Goal: Task Accomplishment & Management: Use online tool/utility

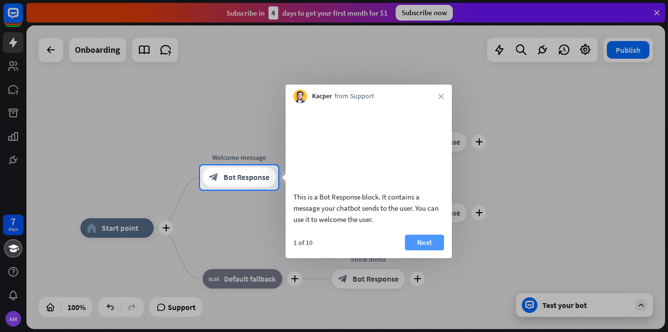
click at [422, 250] on button "Next" at bounding box center [424, 243] width 39 height 16
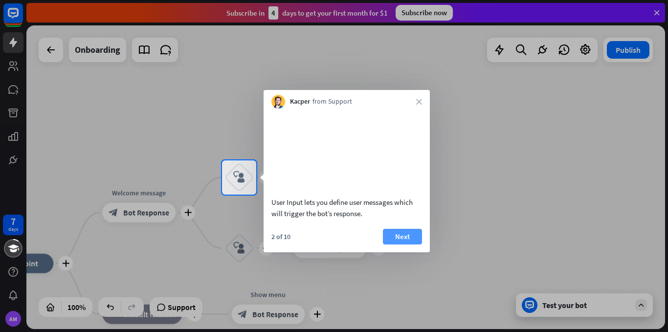
click at [413, 245] on button "Next" at bounding box center [402, 237] width 39 height 16
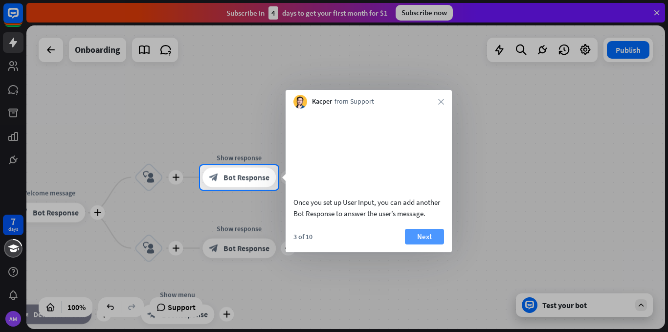
click at [412, 245] on button "Next" at bounding box center [424, 237] width 39 height 16
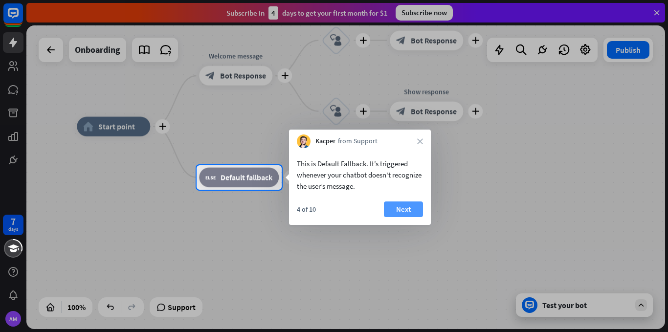
click at [395, 213] on button "Next" at bounding box center [403, 210] width 39 height 16
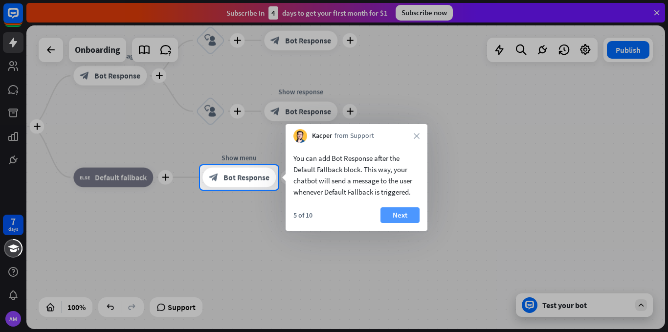
click at [400, 213] on button "Next" at bounding box center [400, 215] width 39 height 16
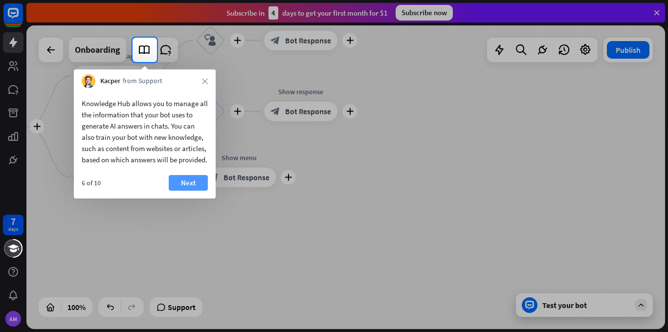
click at [200, 189] on button "Next" at bounding box center [188, 183] width 39 height 16
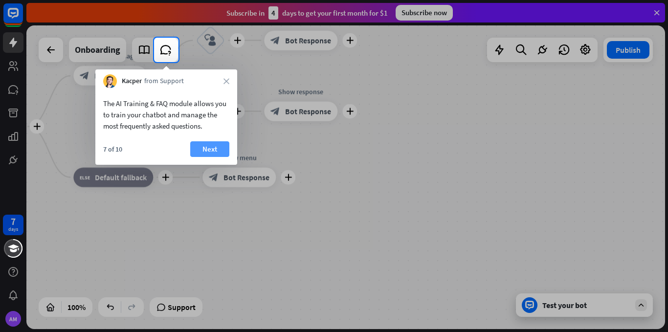
click at [207, 145] on button "Next" at bounding box center [209, 149] width 39 height 16
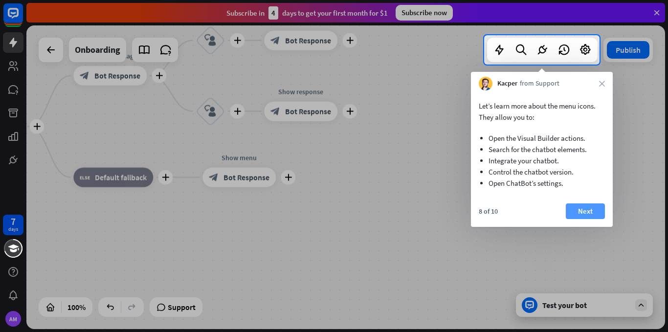
click at [591, 218] on button "Next" at bounding box center [585, 211] width 39 height 16
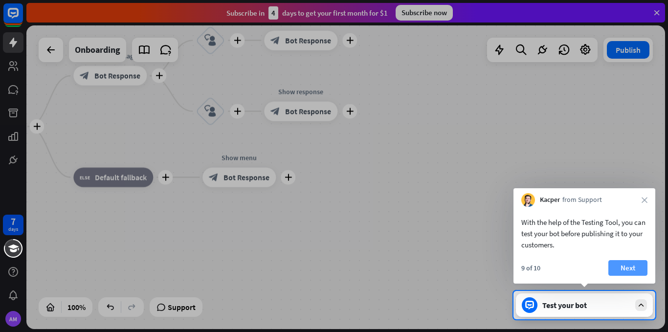
click at [627, 269] on button "Next" at bounding box center [628, 268] width 39 height 16
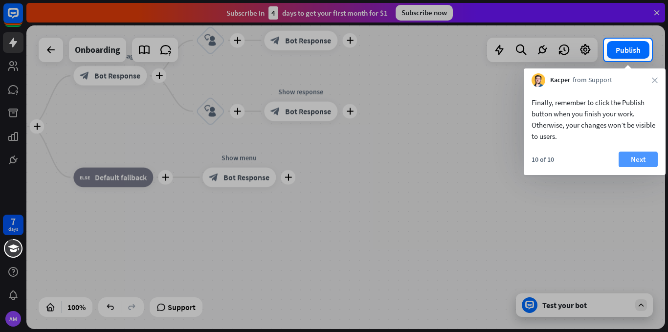
click at [634, 160] on button "Next" at bounding box center [638, 160] width 39 height 16
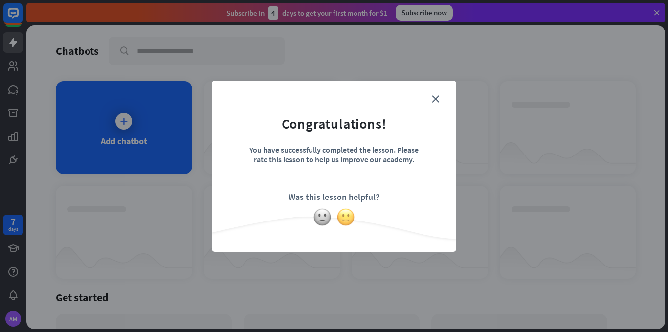
click at [345, 220] on img at bounding box center [346, 217] width 19 height 19
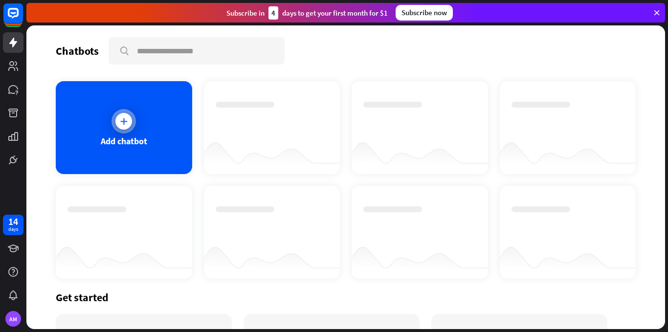
click at [128, 173] on div "Add chatbot" at bounding box center [124, 127] width 136 height 93
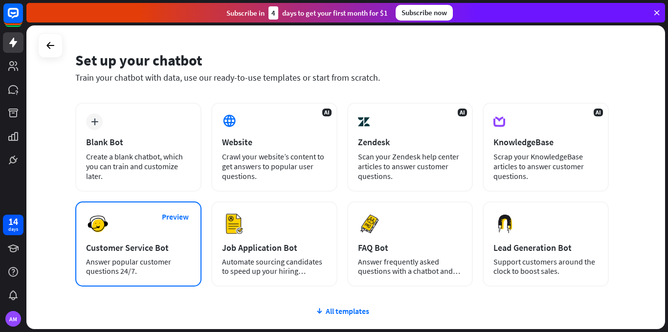
scroll to position [24, 0]
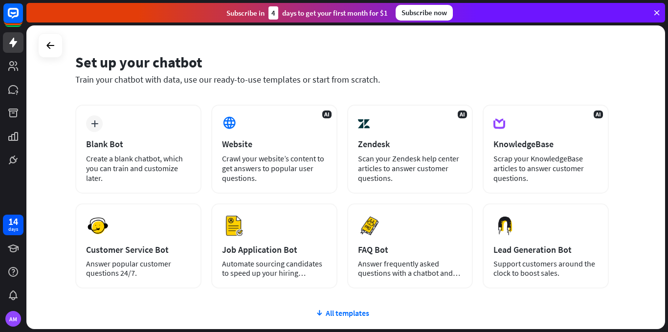
click at [354, 308] on div "plus Blank Bot Create a blank chatbot, which you can train and customize later.…" at bounding box center [342, 255] width 534 height 301
click at [356, 315] on div "All templates" at bounding box center [342, 313] width 534 height 10
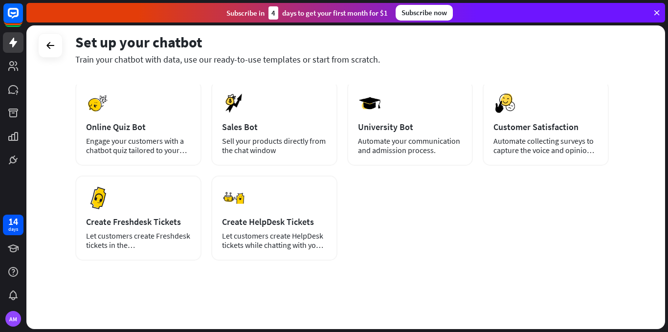
scroll to position [0, 0]
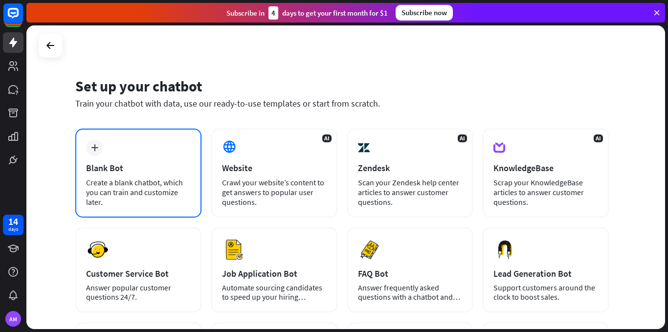
click at [169, 176] on div "plus Blank Bot Create a blank chatbot, which you can train and customize later." at bounding box center [138, 173] width 126 height 89
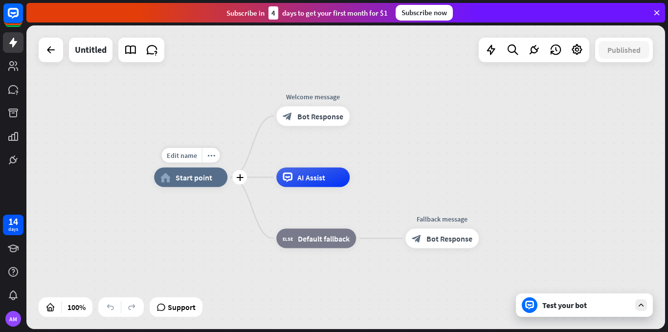
click at [188, 187] on div "home_2 Start point" at bounding box center [190, 178] width 73 height 20
click at [185, 183] on div "home_2 Start point" at bounding box center [190, 178] width 73 height 20
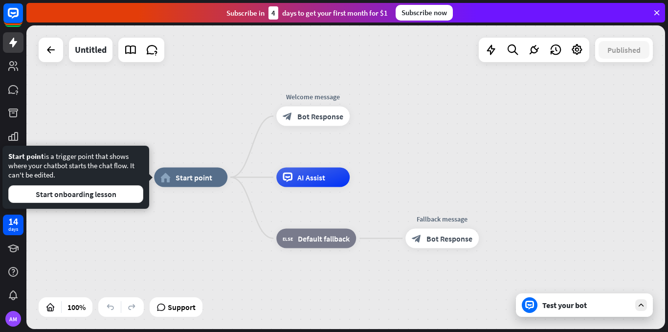
click at [183, 223] on div "home_2 Start point Welcome message block_bot_response Bot Response AI Assist bl…" at bounding box center [473, 330] width 639 height 304
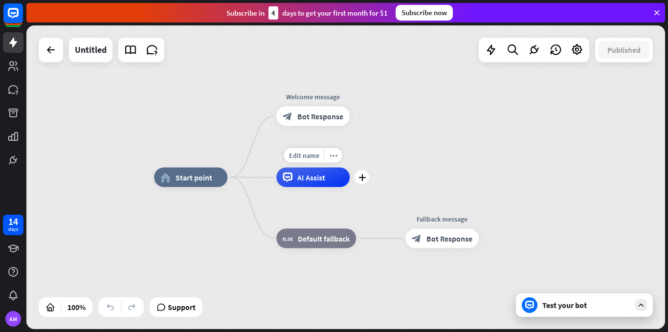
click at [320, 177] on span "AI Assist" at bounding box center [311, 178] width 28 height 10
click at [319, 118] on span "Bot Response" at bounding box center [320, 117] width 46 height 10
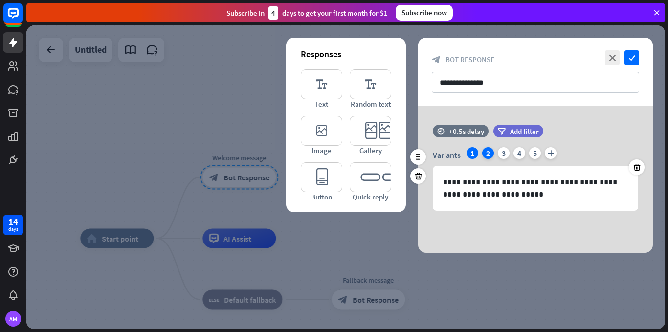
click at [484, 150] on div "2" at bounding box center [488, 153] width 12 height 12
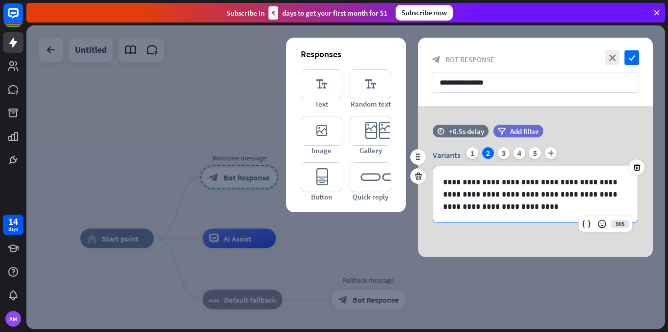
click at [503, 205] on p "**********" at bounding box center [535, 194] width 185 height 37
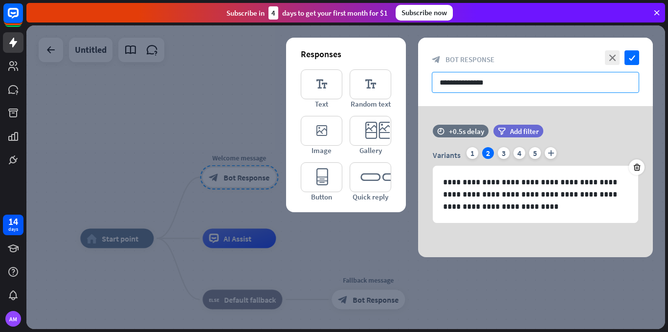
click at [557, 82] on input "**********" at bounding box center [535, 82] width 207 height 21
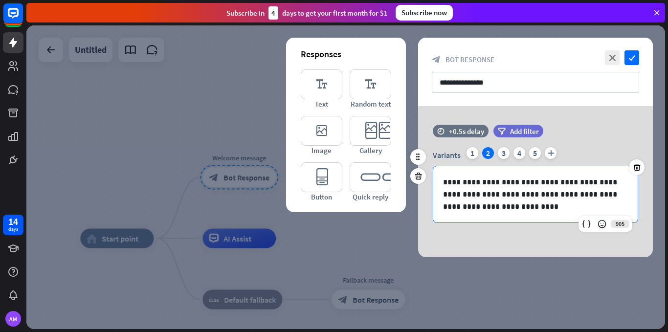
click at [491, 211] on p "**********" at bounding box center [535, 194] width 185 height 37
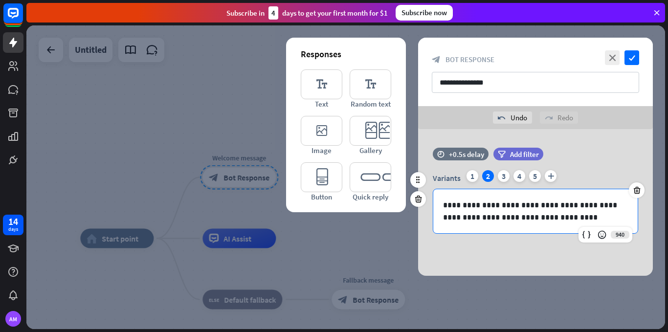
click at [449, 218] on p "**********" at bounding box center [535, 211] width 185 height 24
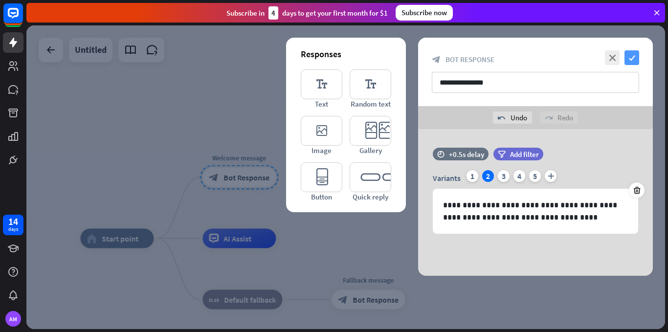
click at [633, 61] on icon "check" at bounding box center [632, 57] width 15 height 15
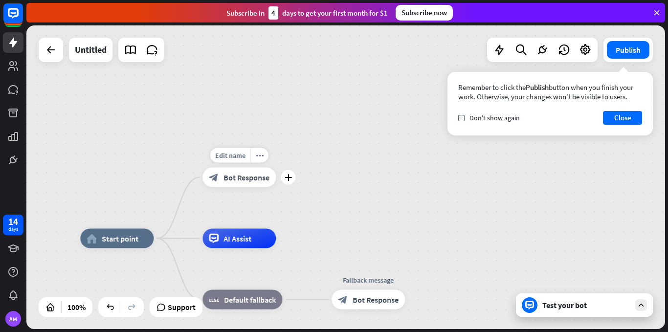
click at [268, 183] on div "block_bot_response Bot Response" at bounding box center [239, 178] width 73 height 20
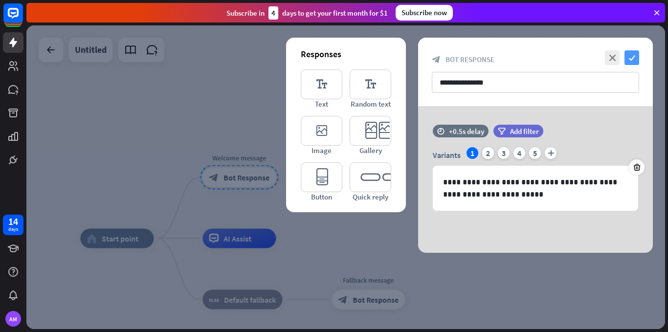
click at [631, 58] on icon "check" at bounding box center [632, 57] width 15 height 15
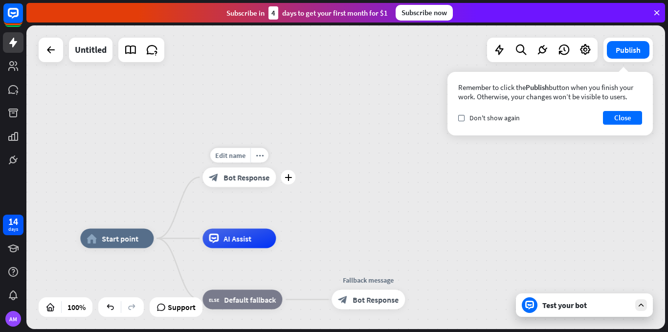
click at [271, 183] on div "block_bot_response Bot Response" at bounding box center [239, 178] width 73 height 20
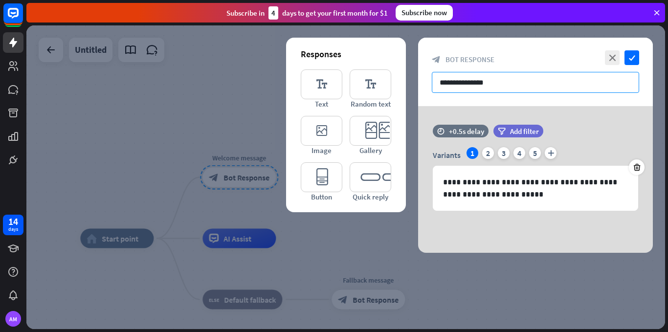
click at [499, 85] on input "**********" at bounding box center [535, 82] width 207 height 21
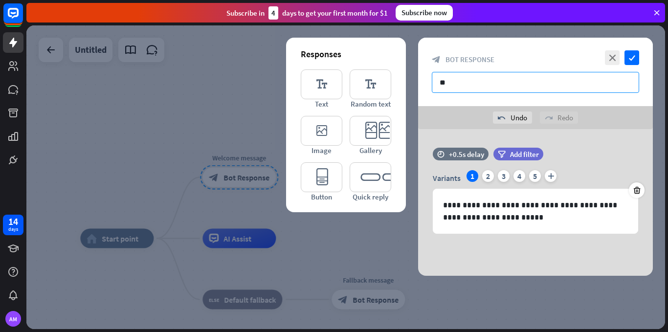
type input "*"
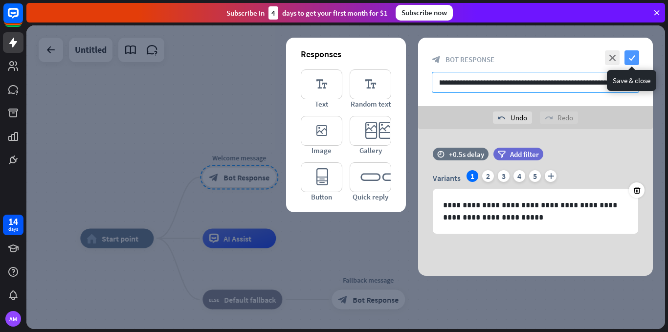
type input "**********"
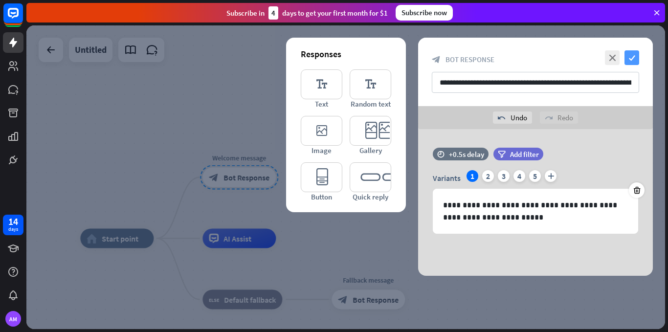
click at [630, 54] on icon "check" at bounding box center [632, 57] width 15 height 15
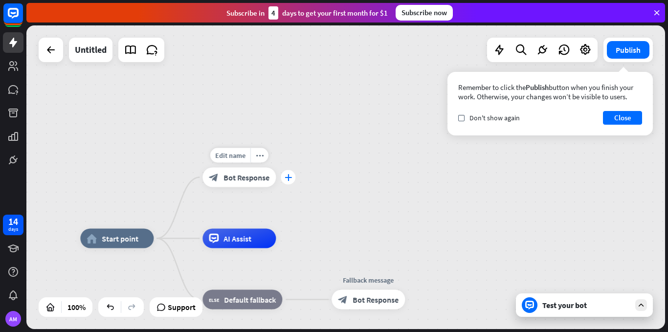
click at [291, 180] on icon "plus" at bounding box center [288, 177] width 7 height 7
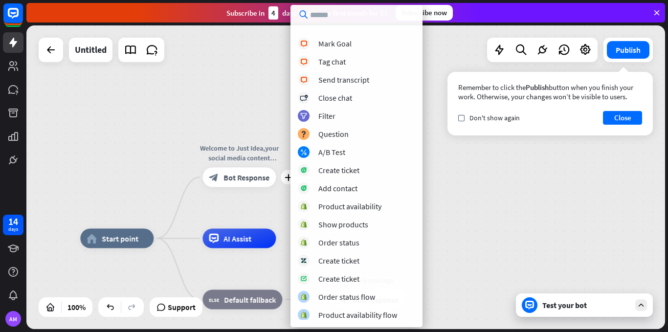
scroll to position [249, 0]
click at [447, 143] on div "home_2 Start point plus Welcome to Just Idea,your social media content scriptwr…" at bounding box center [345, 177] width 639 height 304
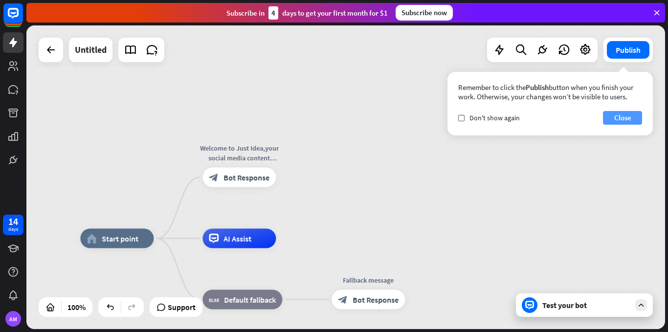
click at [619, 124] on button "Close" at bounding box center [622, 118] width 39 height 14
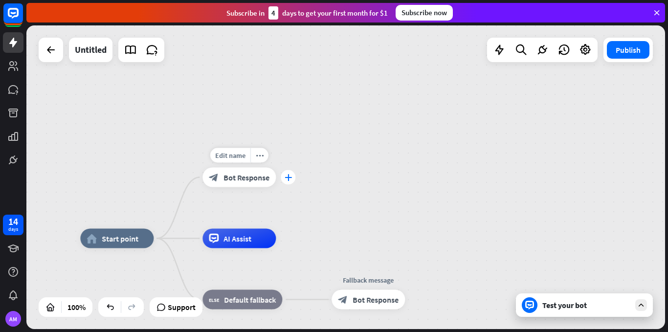
click at [287, 181] on div "plus" at bounding box center [288, 177] width 15 height 15
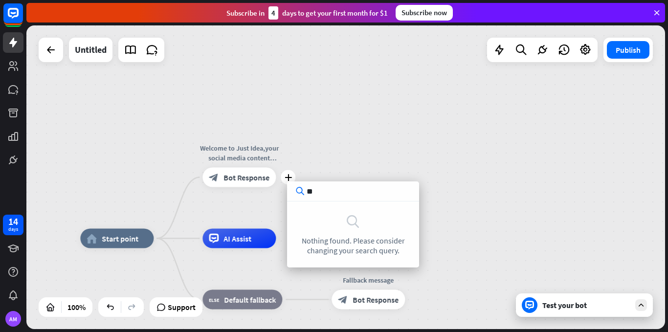
type input "*"
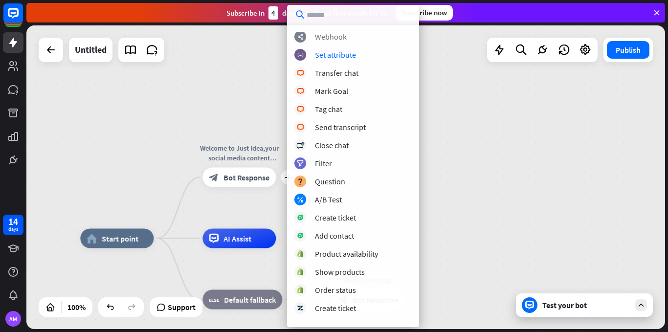
scroll to position [199, 0]
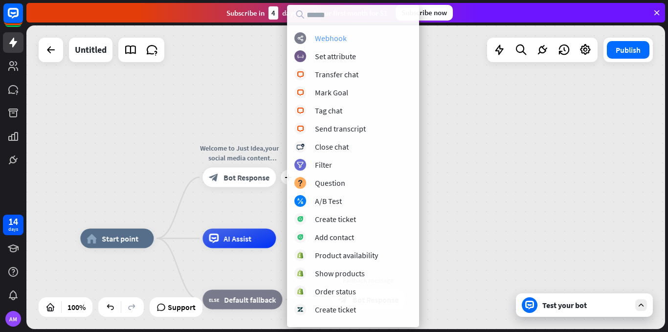
click at [325, 34] on div "Webhook" at bounding box center [331, 38] width 32 height 10
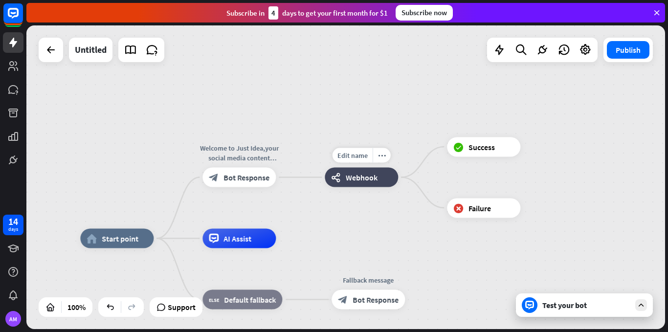
click at [368, 186] on div "webhooks Webhook" at bounding box center [361, 178] width 73 height 20
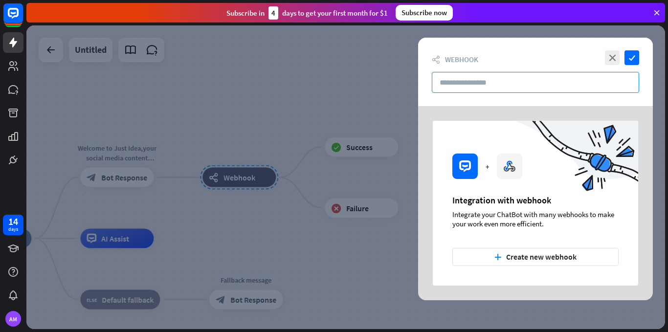
click at [480, 85] on input "text" at bounding box center [535, 82] width 207 height 21
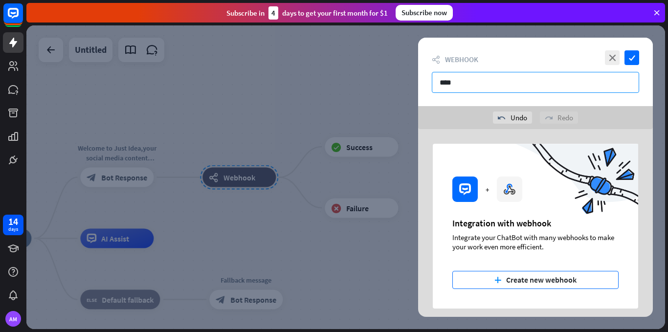
type input "****"
click at [532, 277] on button "plus Create new webhook" at bounding box center [535, 280] width 166 height 18
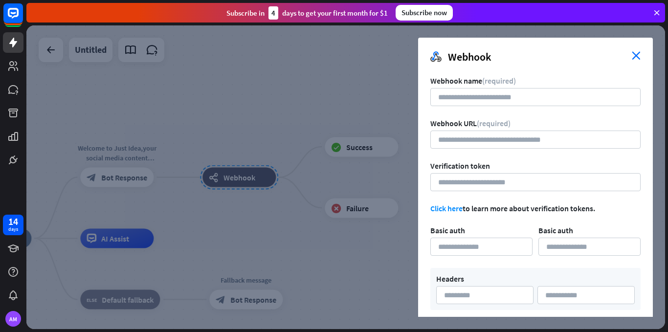
click at [636, 53] on icon "close" at bounding box center [636, 55] width 9 height 8
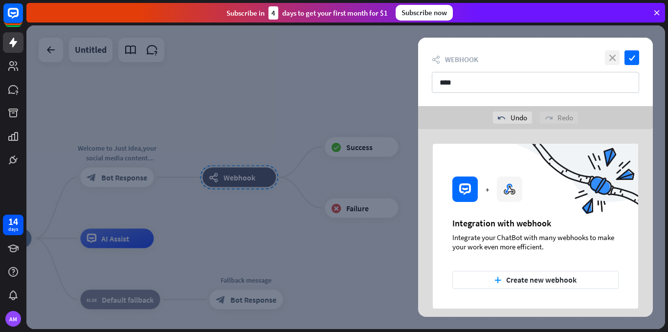
click at [615, 62] on icon "close" at bounding box center [612, 57] width 15 height 15
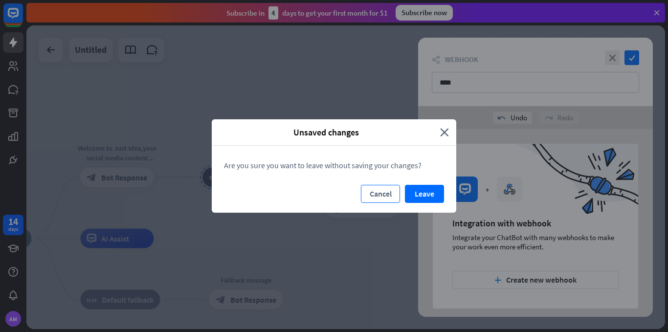
click at [383, 195] on button "Cancel" at bounding box center [380, 194] width 39 height 18
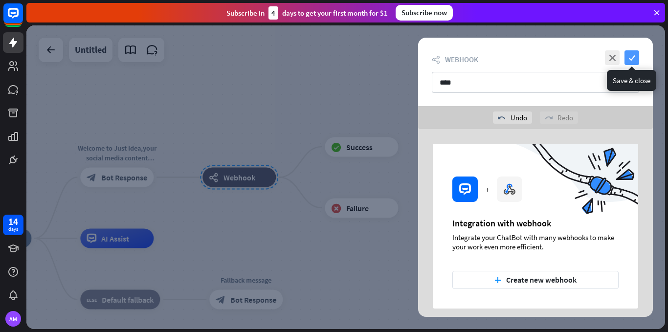
click at [635, 61] on icon "check" at bounding box center [632, 57] width 15 height 15
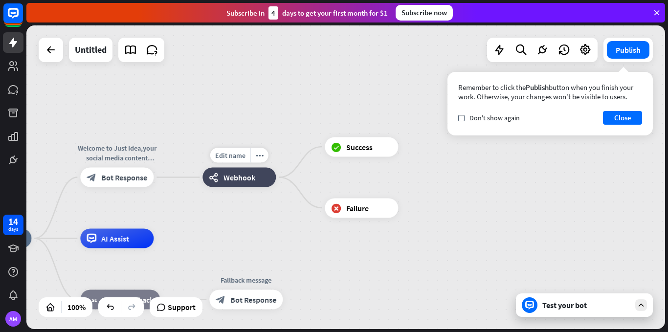
click at [247, 181] on span "Webhook" at bounding box center [240, 178] width 32 height 10
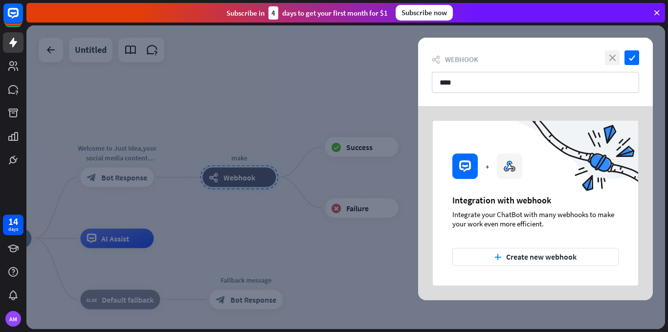
click at [616, 59] on icon "close" at bounding box center [612, 57] width 15 height 15
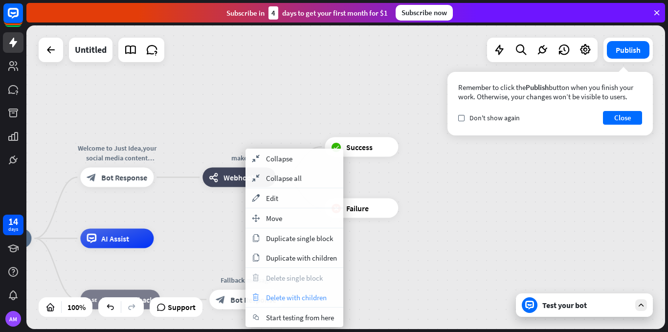
click at [313, 301] on span "Delete with children" at bounding box center [296, 297] width 61 height 9
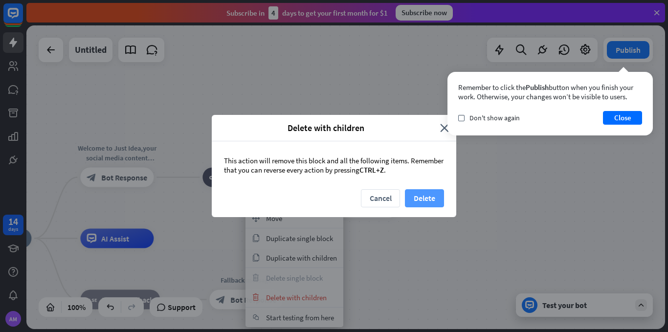
click at [425, 199] on button "Delete" at bounding box center [424, 198] width 39 height 18
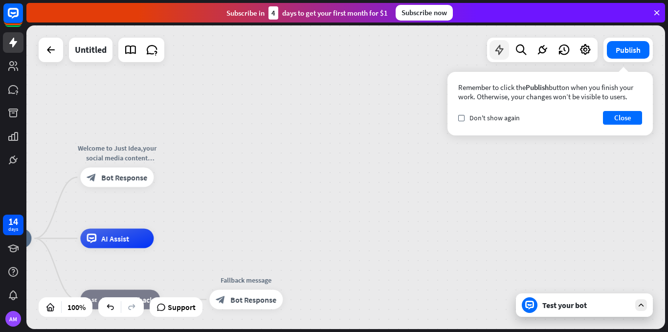
click at [498, 56] on div at bounding box center [500, 50] width 20 height 20
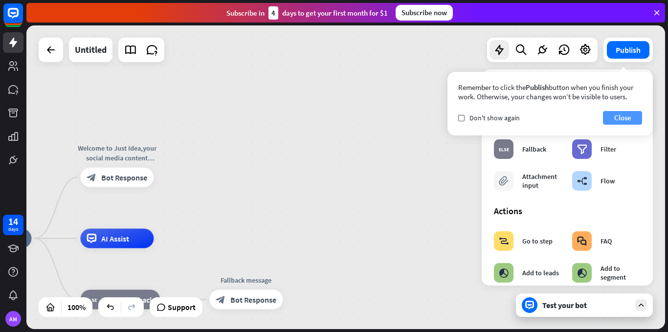
click at [624, 121] on button "Close" at bounding box center [622, 118] width 39 height 14
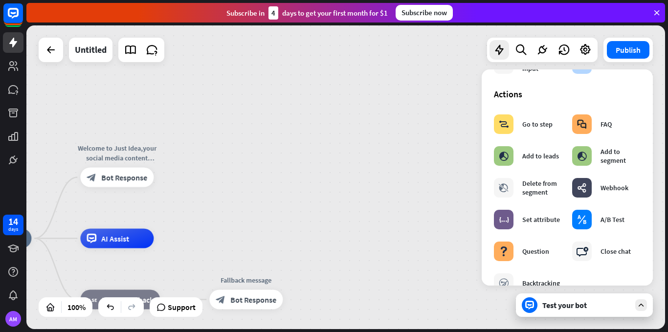
scroll to position [118, 0]
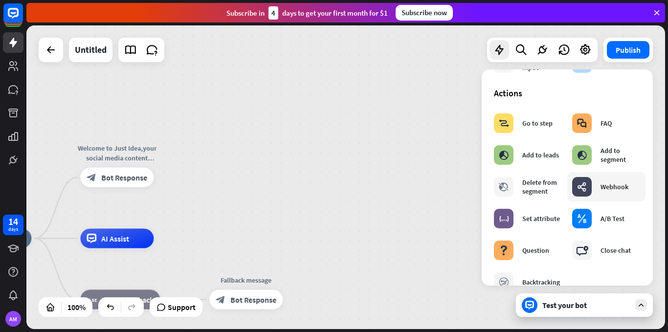
click at [585, 184] on icon "webhooks" at bounding box center [582, 187] width 10 height 10
click at [605, 194] on div "webhooks Webhook" at bounding box center [600, 187] width 56 height 20
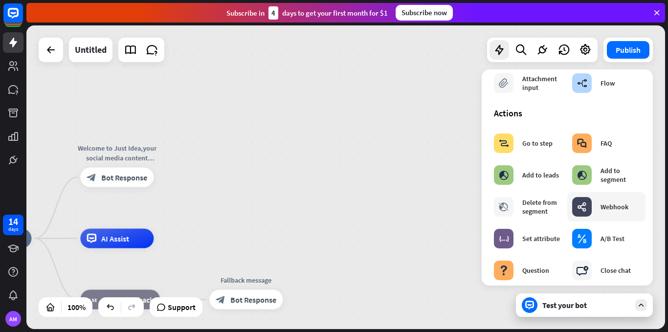
scroll to position [106, 0]
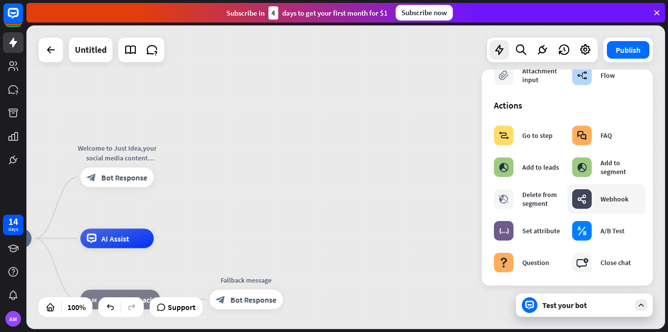
click at [605, 200] on div "Webhook" at bounding box center [615, 199] width 28 height 9
click at [585, 200] on icon "webhooks" at bounding box center [582, 199] width 10 height 10
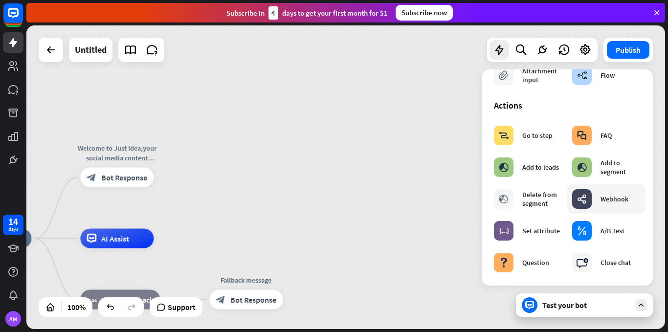
click at [585, 200] on icon "webhooks" at bounding box center [582, 199] width 10 height 10
click at [405, 174] on div "home_2 Start point Welcome to Just Idea,your social media content scriptwriter!…" at bounding box center [345, 177] width 639 height 304
click at [436, 190] on div "home_2 Start point Welcome to Just Idea,your social media content scriptwriter!…" at bounding box center [345, 177] width 639 height 304
click at [475, 167] on div "home_2 Start point Welcome to Just Idea,your social media content scriptwriter!…" at bounding box center [345, 177] width 639 height 304
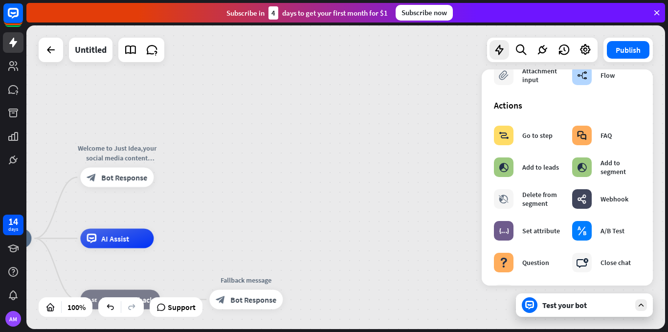
click at [475, 167] on div "home_2 Start point Welcome to Just Idea,your social media content scriptwriter!…" at bounding box center [345, 177] width 639 height 304
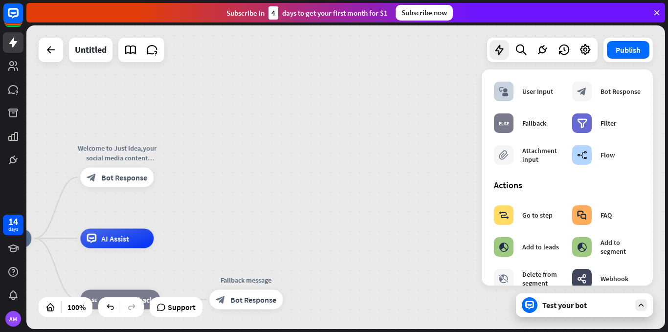
scroll to position [0, 0]
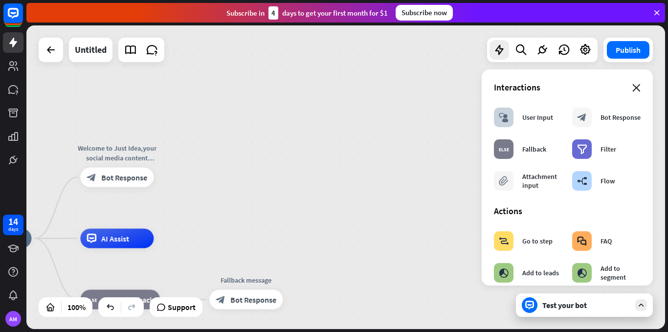
click at [633, 87] on icon "close" at bounding box center [637, 88] width 8 height 8
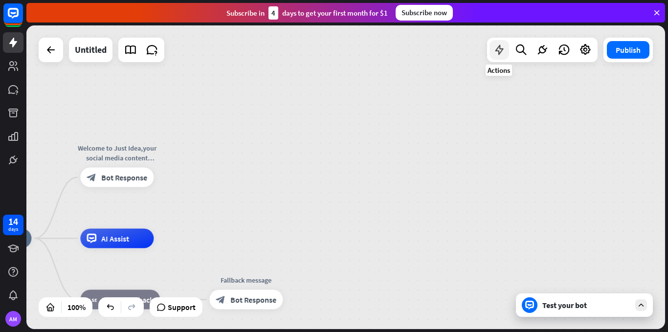
click at [497, 58] on div at bounding box center [500, 50] width 20 height 20
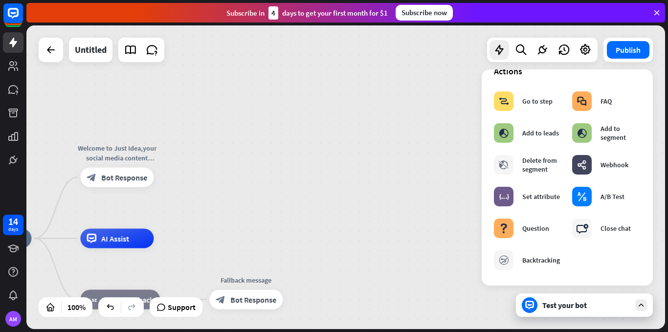
scroll to position [140, 0]
click at [602, 169] on div "webhooks Webhook" at bounding box center [600, 165] width 56 height 20
click at [587, 169] on div "webhooks" at bounding box center [582, 165] width 20 height 20
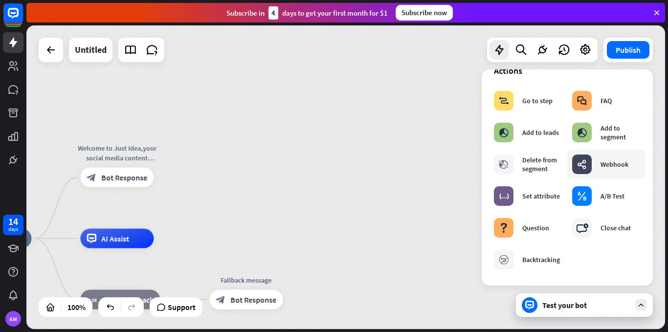
click at [587, 169] on div "webhooks" at bounding box center [582, 165] width 20 height 20
drag, startPoint x: 587, startPoint y: 169, endPoint x: 314, endPoint y: 174, distance: 272.5
click at [314, 174] on div "home_2 Start point Welcome to Just Idea,your social media content scriptwriter!…" at bounding box center [345, 177] width 639 height 304
drag, startPoint x: 606, startPoint y: 165, endPoint x: 614, endPoint y: 158, distance: 10.7
click at [614, 158] on div "webhooks Webhook" at bounding box center [600, 165] width 56 height 20
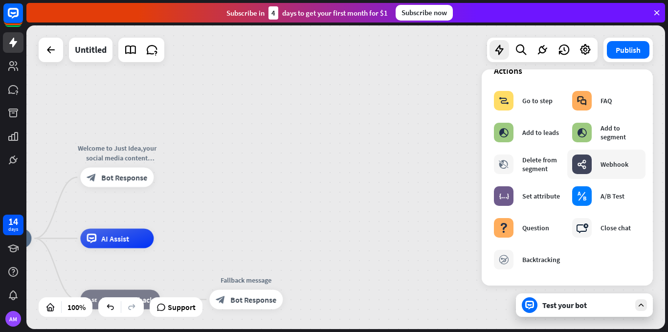
click at [614, 158] on div "webhooks Webhook" at bounding box center [600, 165] width 56 height 20
click at [592, 160] on div "webhooks Webhook" at bounding box center [600, 165] width 56 height 20
click at [418, 139] on div "home_2 Start point Welcome to Just Idea,your social media content scriptwriter!…" at bounding box center [345, 177] width 639 height 304
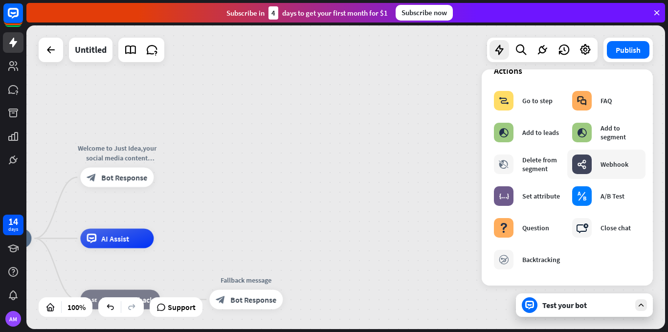
scroll to position [0, 0]
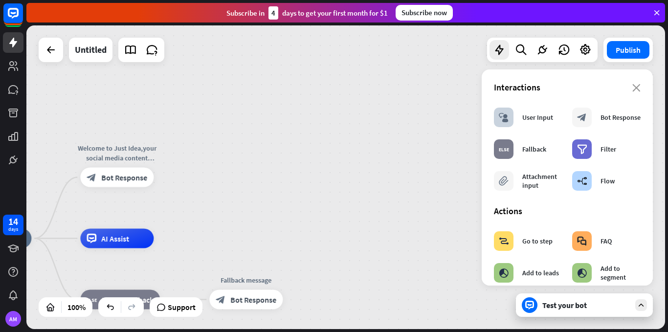
click at [624, 91] on div "Interactions" at bounding box center [567, 87] width 147 height 11
click at [633, 89] on icon "close" at bounding box center [637, 88] width 8 height 8
